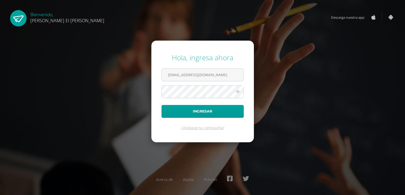
type input "[EMAIL_ADDRESS][DOMAIN_NAME]"
click at [237, 93] on icon at bounding box center [237, 92] width 7 height 6
click at [230, 111] on button "Ingresar" at bounding box center [202, 111] width 82 height 13
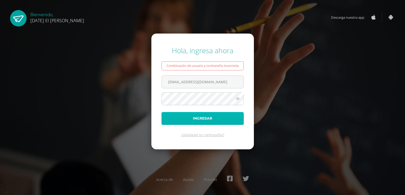
click at [175, 116] on button "Ingresar" at bounding box center [202, 118] width 82 height 13
